Goal: Information Seeking & Learning: Check status

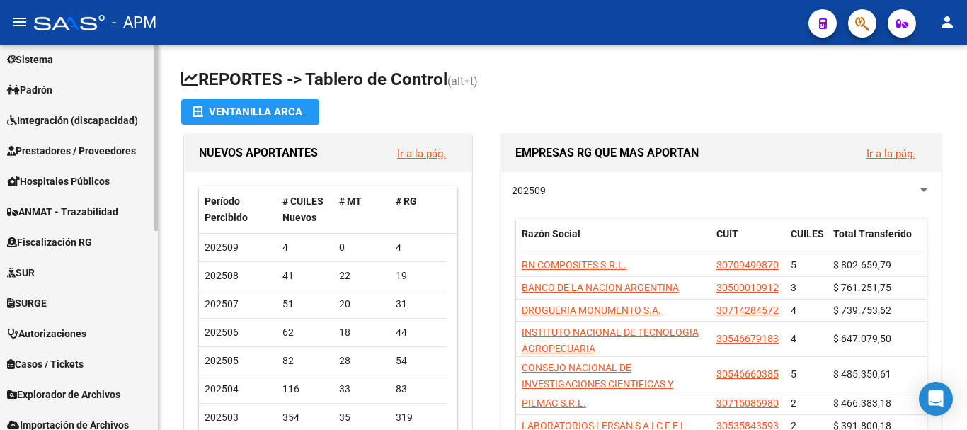
scroll to position [342, 0]
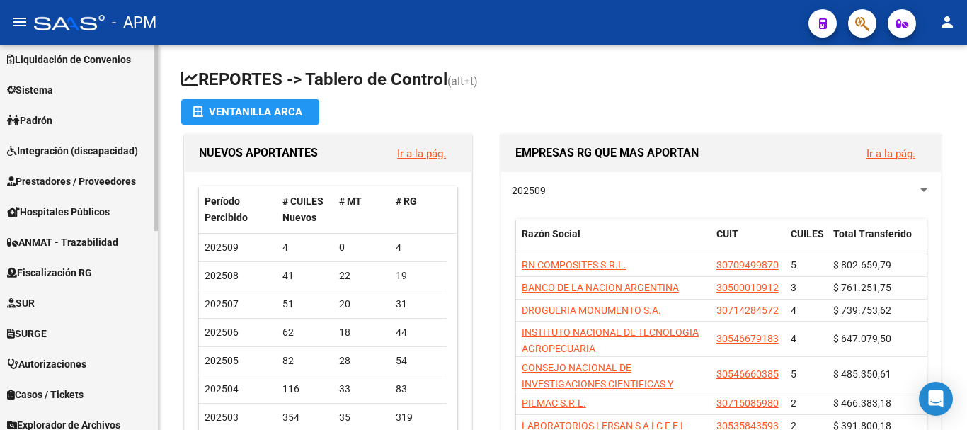
click at [76, 122] on link "Padrón" at bounding box center [79, 120] width 158 height 30
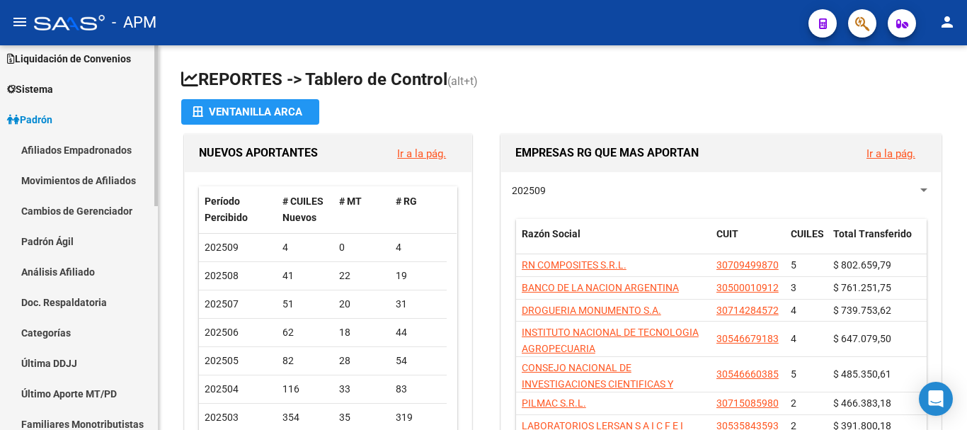
scroll to position [129, 0]
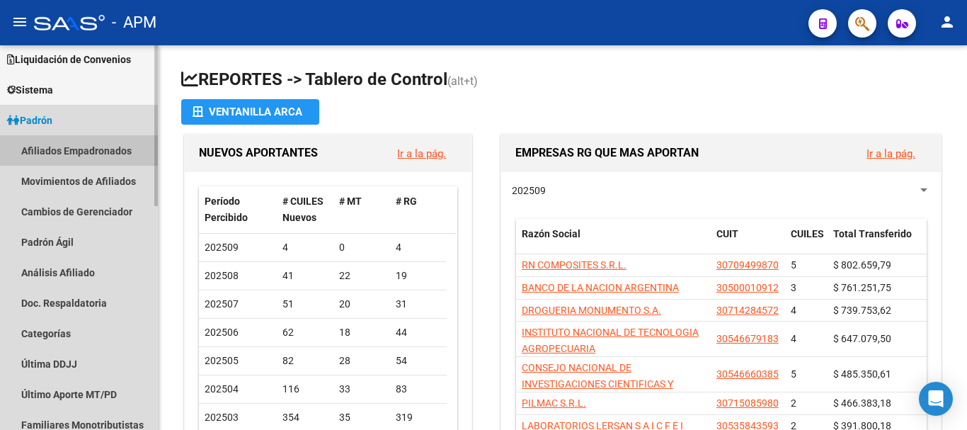
click at [90, 144] on link "Afiliados Empadronados" at bounding box center [79, 150] width 158 height 30
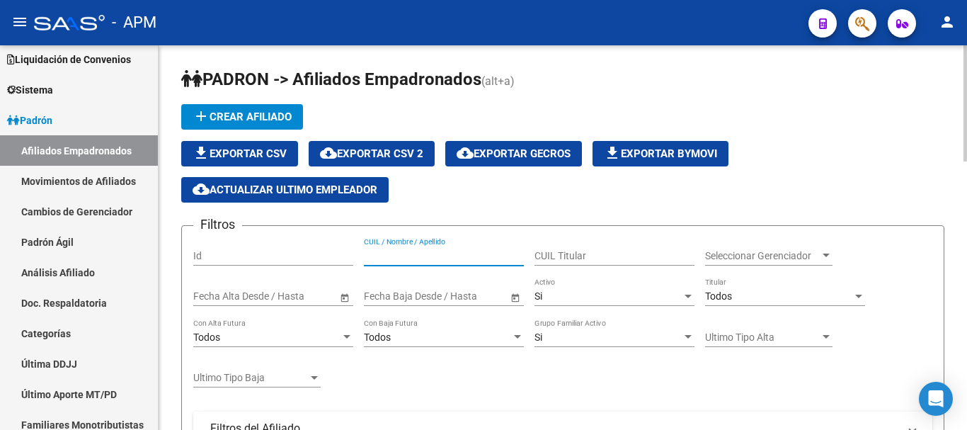
paste input "59834605"
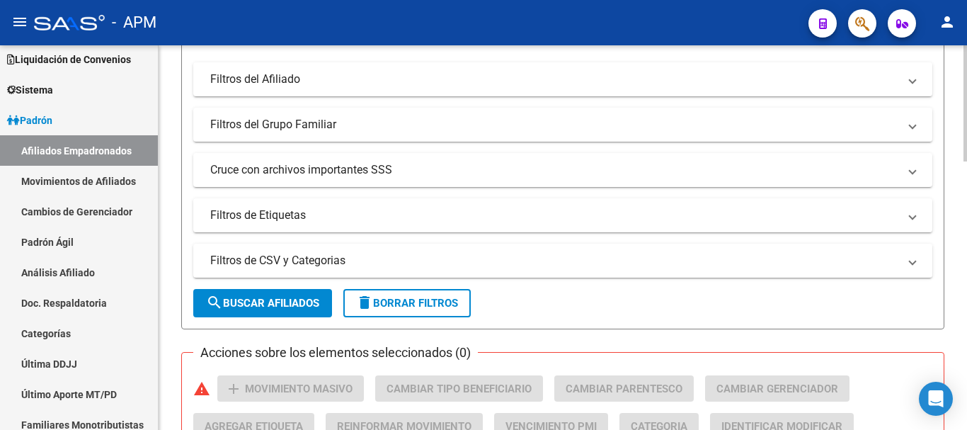
scroll to position [354, 0]
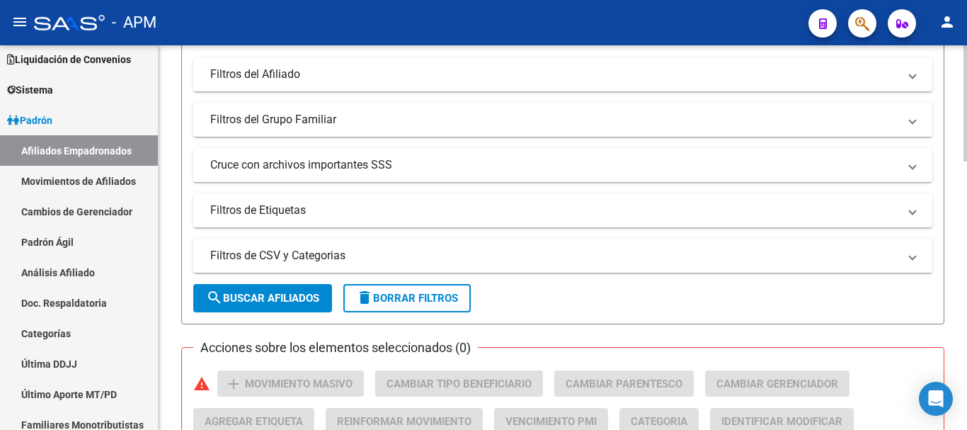
type input "59834605"
click at [302, 305] on button "search Buscar Afiliados" at bounding box center [262, 298] width 139 height 28
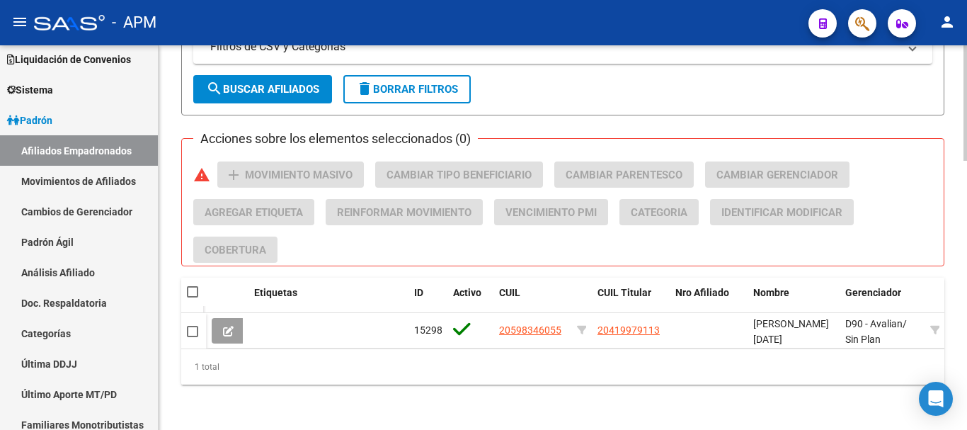
scroll to position [574, 0]
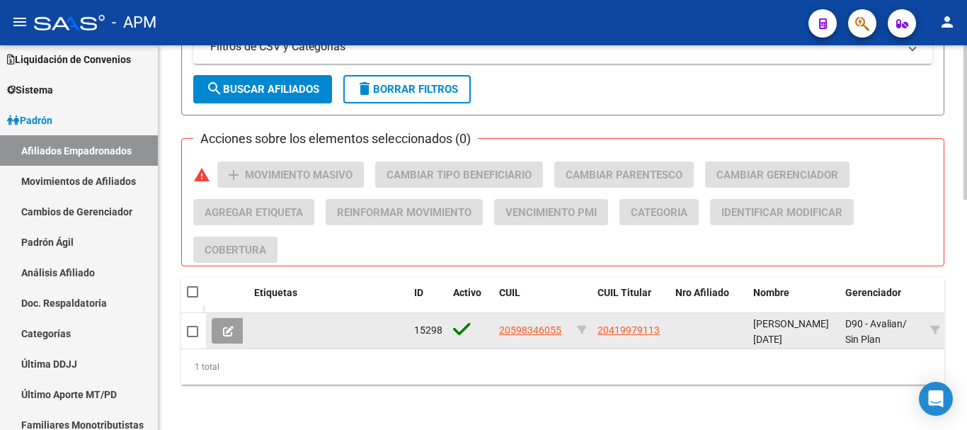
click at [224, 326] on icon at bounding box center [228, 331] width 11 height 11
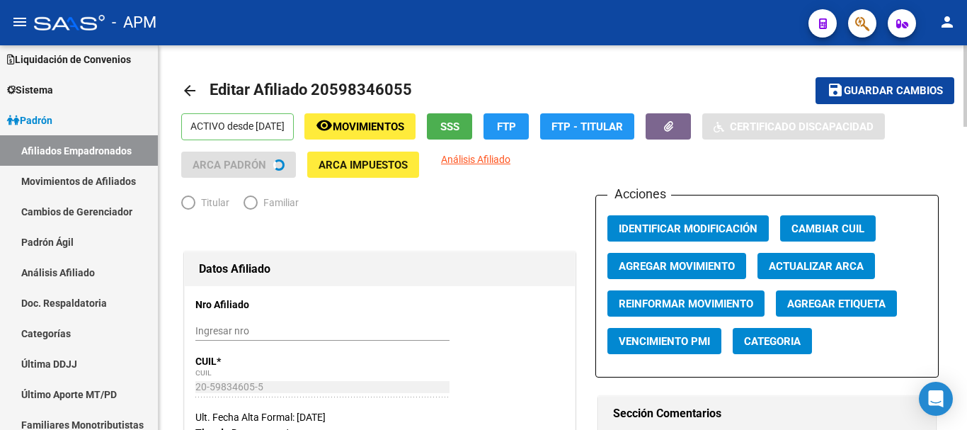
radio input "true"
type input "30-71443779-4"
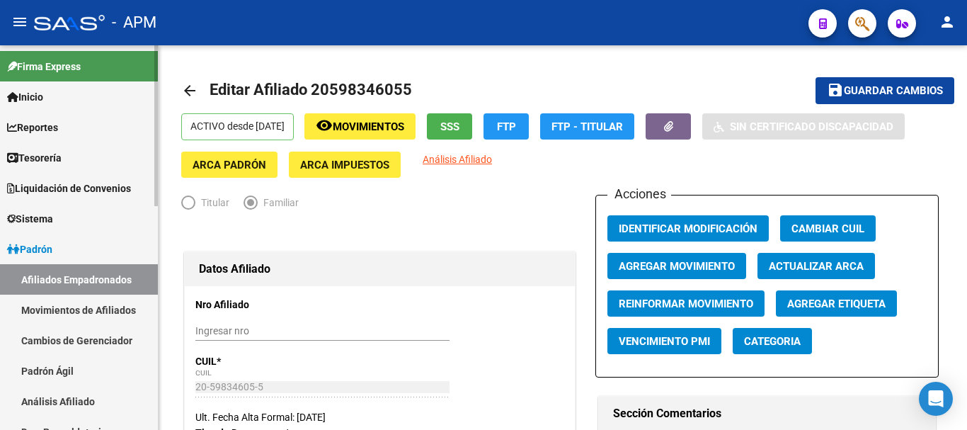
click at [56, 127] on span "Reportes" at bounding box center [32, 128] width 51 height 16
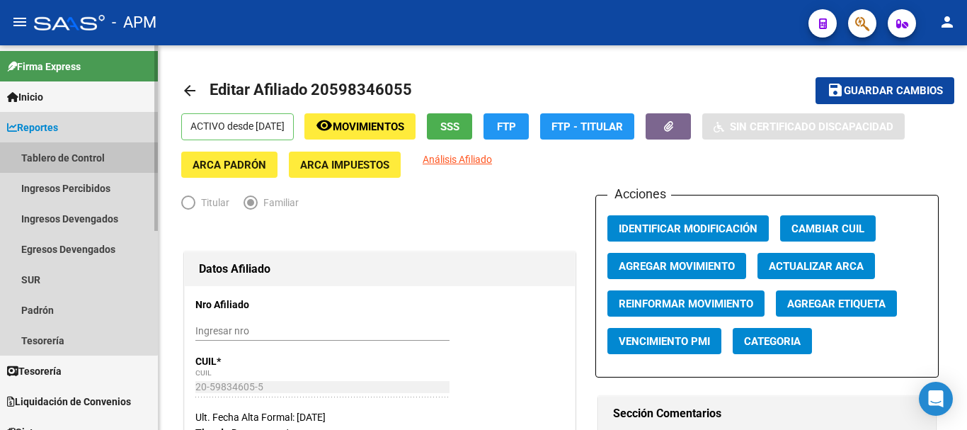
click at [62, 159] on link "Tablero de Control" at bounding box center [79, 157] width 158 height 30
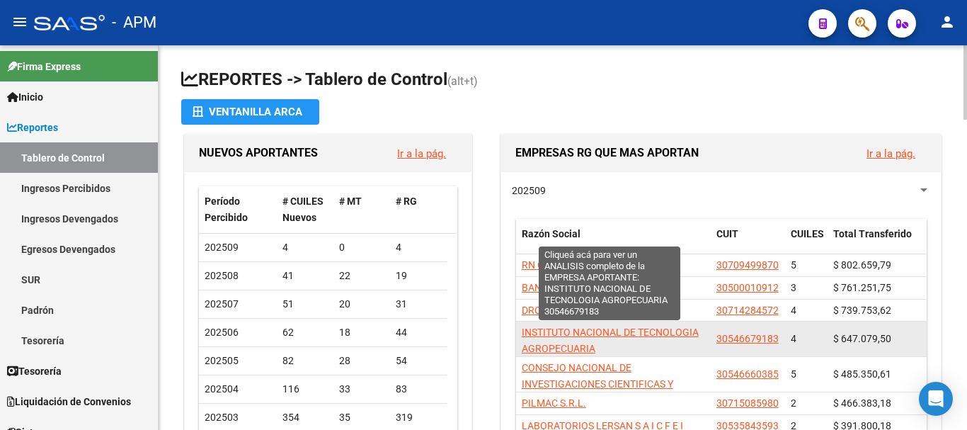
scroll to position [2, 0]
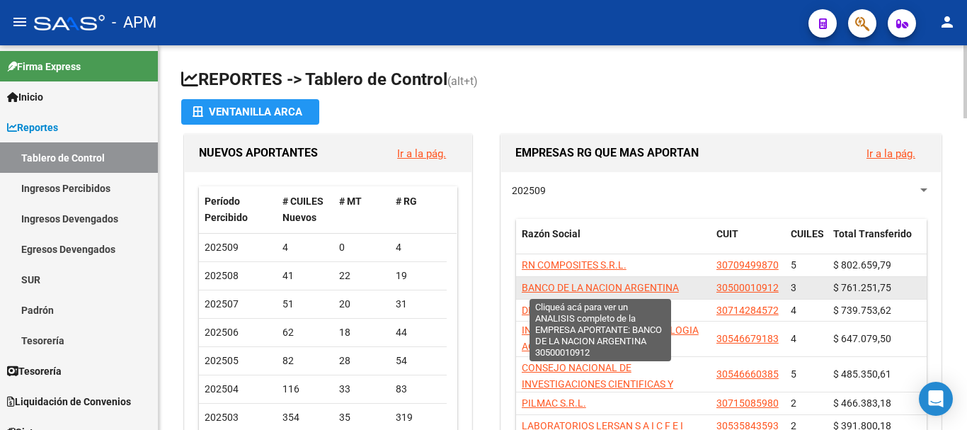
click at [645, 285] on span "BANCO DE LA NACION ARGENTINA" at bounding box center [600, 287] width 157 height 11
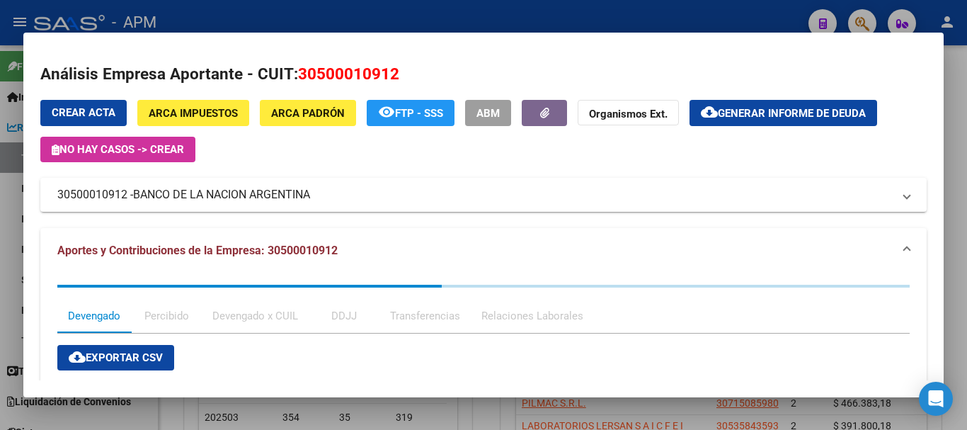
scroll to position [71, 0]
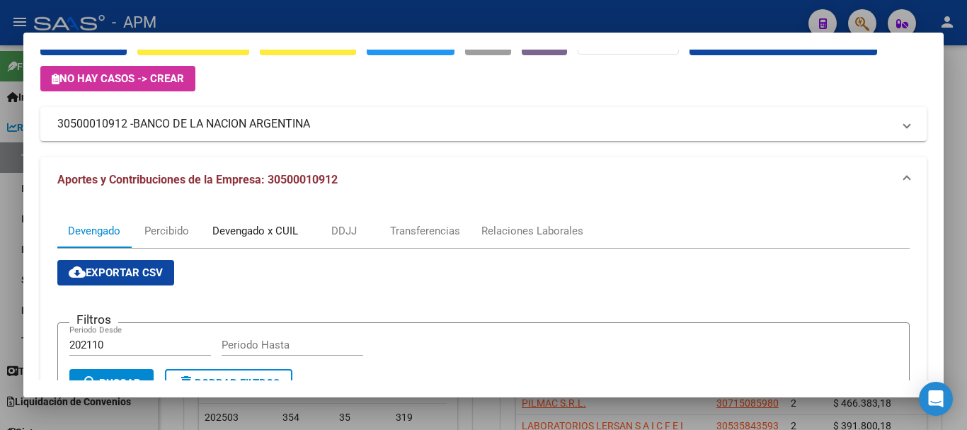
click at [283, 229] on div "Devengado x CUIL" at bounding box center [255, 231] width 86 height 16
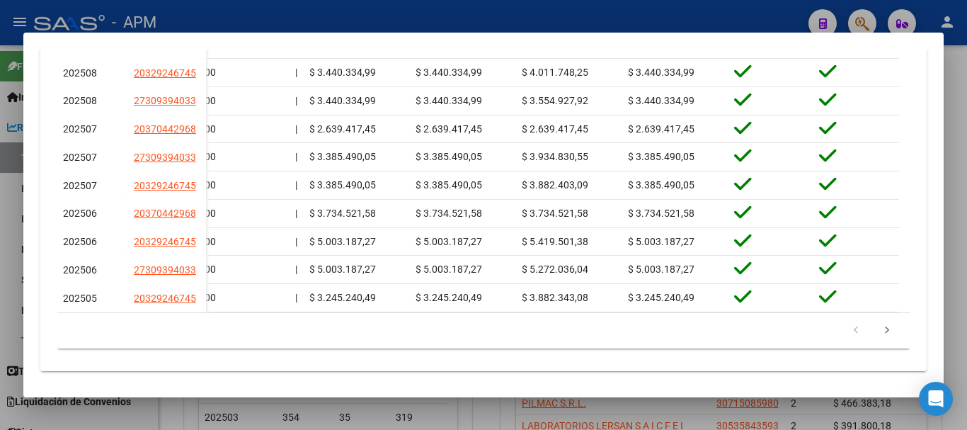
scroll to position [567, 0]
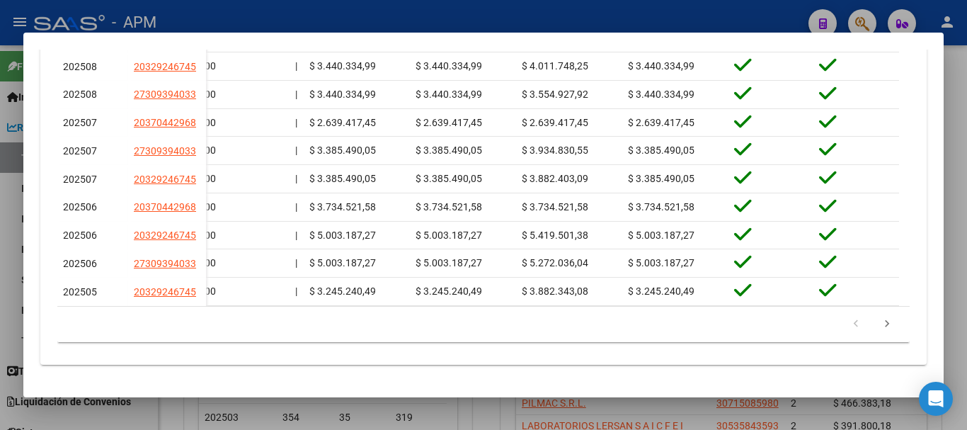
click at [663, 412] on div at bounding box center [483, 215] width 967 height 430
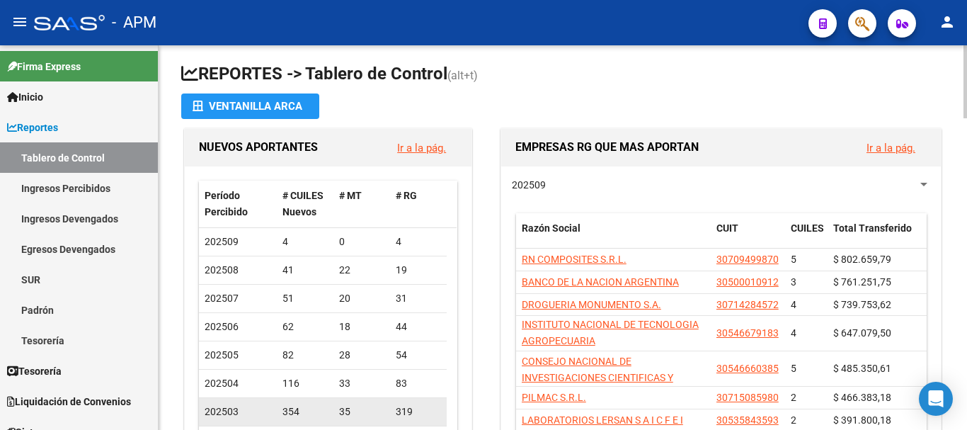
scroll to position [0, 0]
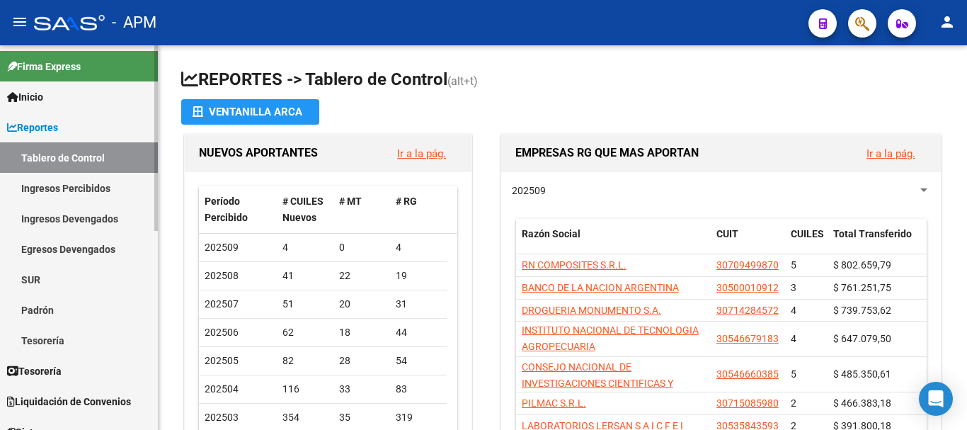
click at [79, 96] on link "Inicio" at bounding box center [79, 96] width 158 height 30
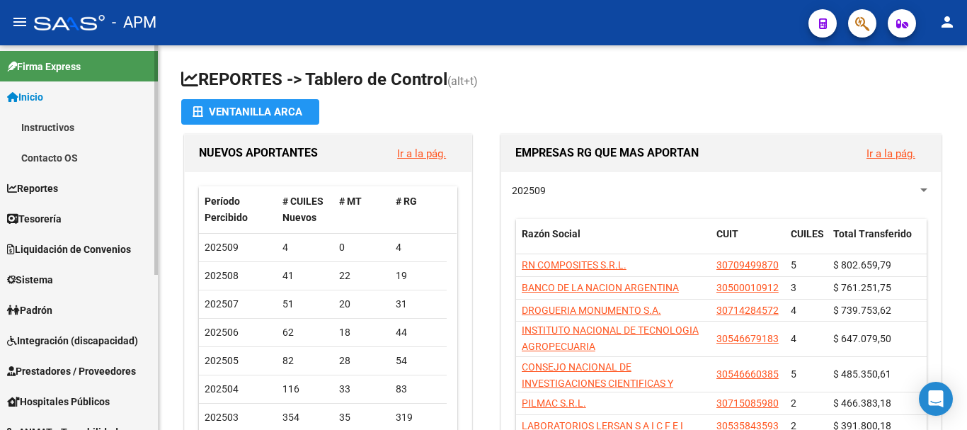
click at [69, 181] on link "Reportes" at bounding box center [79, 188] width 158 height 30
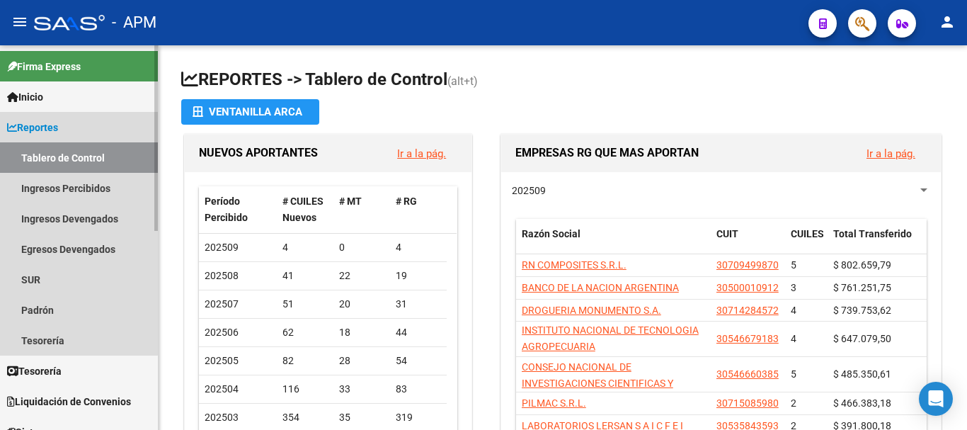
click at [78, 149] on link "Tablero de Control" at bounding box center [79, 157] width 158 height 30
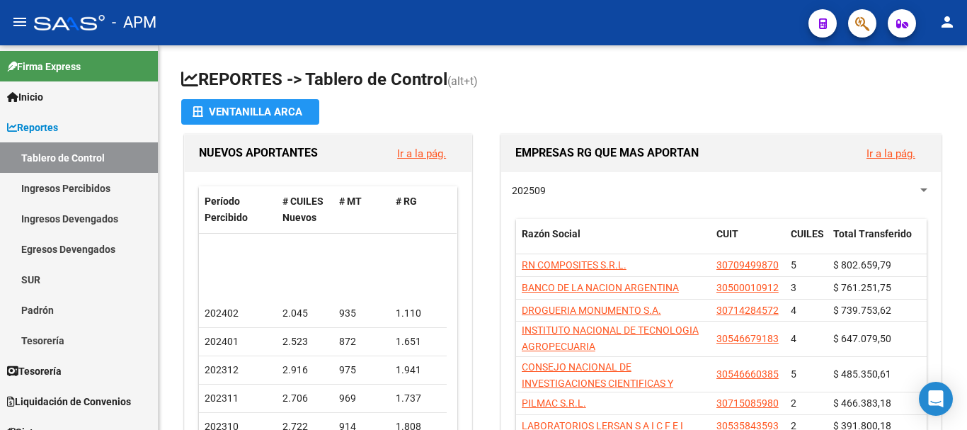
scroll to position [567, 0]
